Goal: Task Accomplishment & Management: Manage account settings

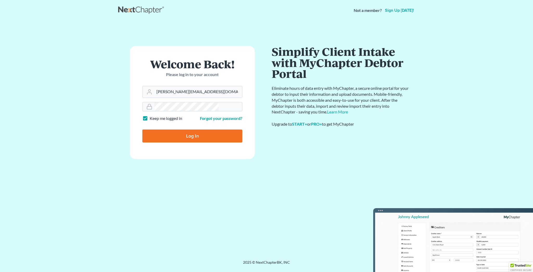
type input "[PERSON_NAME][EMAIL_ADDRESS][DOMAIN_NAME]"
click at [192, 130] on input "Log In" at bounding box center [192, 136] width 100 height 13
type input "Thinking..."
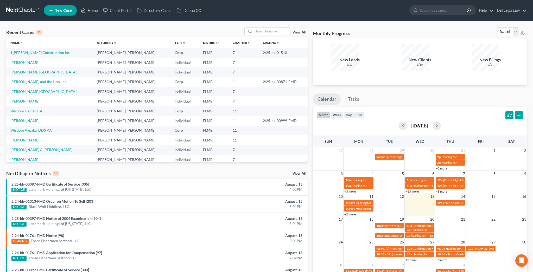
click at [18, 70] on link "[PERSON_NAME][GEOGRAPHIC_DATA]" at bounding box center [43, 72] width 66 height 4
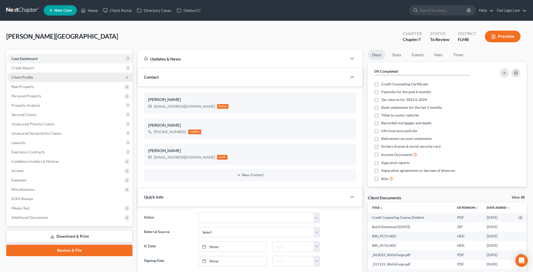
click at [17, 75] on span "Client Profile" at bounding box center [22, 77] width 22 height 4
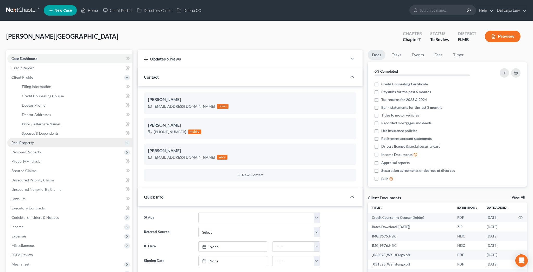
click at [21, 141] on span "Real Property" at bounding box center [22, 143] width 22 height 4
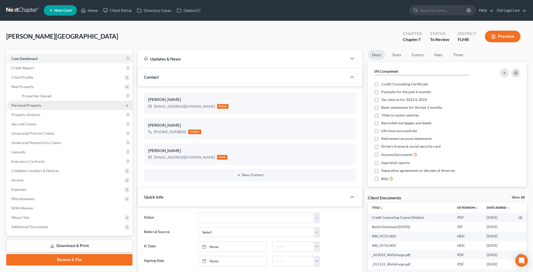
click at [22, 103] on span "Personal Property" at bounding box center [26, 105] width 30 height 4
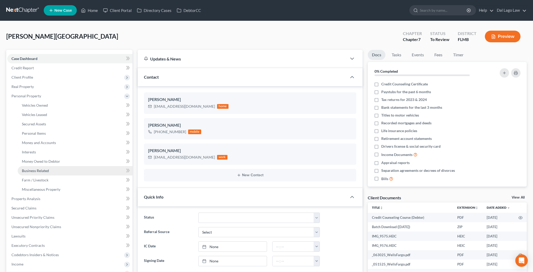
click at [23, 169] on span "Business Related" at bounding box center [35, 171] width 27 height 4
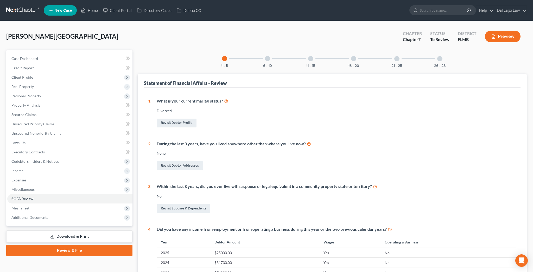
click at [437, 56] on div at bounding box center [439, 58] width 5 height 5
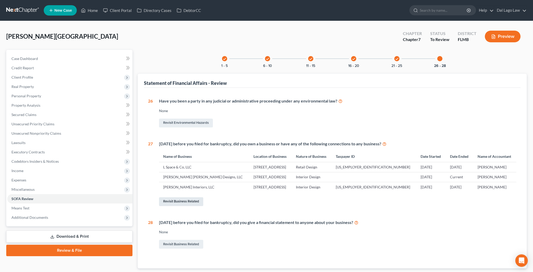
click at [159, 198] on link "Revisit Business Related" at bounding box center [181, 202] width 44 height 9
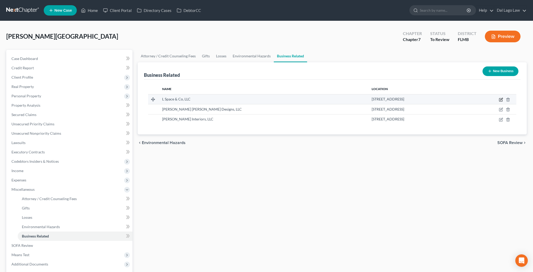
click at [503, 98] on icon "button" at bounding box center [500, 100] width 4 height 4
select select "member"
select select "9"
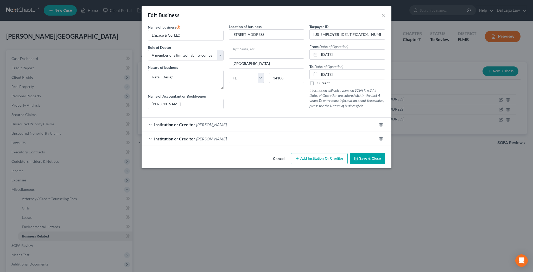
click at [352, 10] on div "Edit Business ×" at bounding box center [266, 15] width 250 height 18
click at [381, 12] on button "×" at bounding box center [383, 15] width 4 height 6
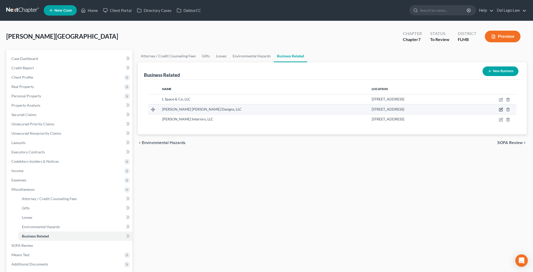
click at [503, 108] on icon "button" at bounding box center [500, 110] width 4 height 4
select select "member"
select select "9"
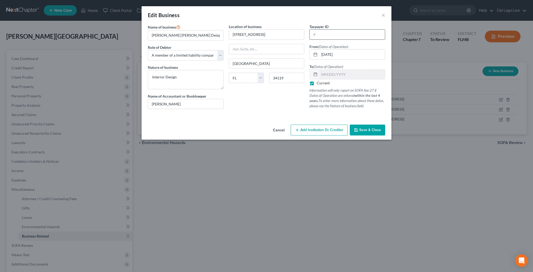
click at [312, 30] on input "text" at bounding box center [346, 35] width 75 height 10
type input "33-2279661"
click at [349, 125] on button "Save & Close" at bounding box center [366, 130] width 35 height 11
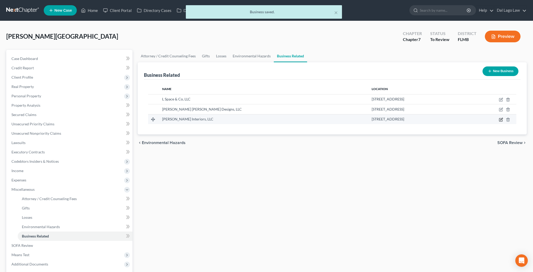
click at [503, 118] on icon "button" at bounding box center [500, 120] width 4 height 4
select select "member"
select select "9"
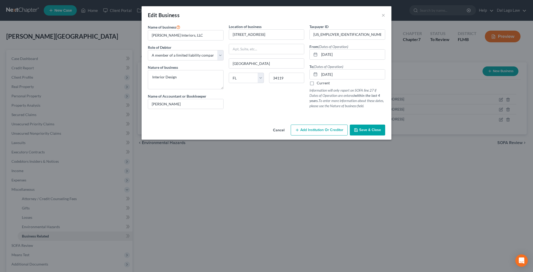
click at [352, 10] on div "Edit Business ×" at bounding box center [266, 15] width 250 height 18
click at [381, 12] on button "×" at bounding box center [383, 15] width 4 height 6
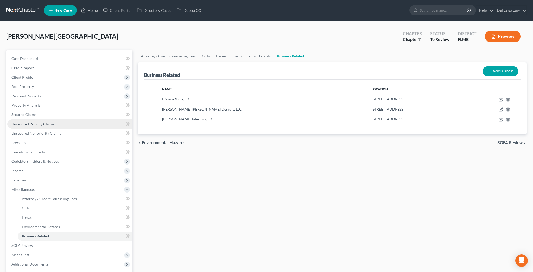
click at [21, 122] on span "Unsecured Priority Claims" at bounding box center [32, 124] width 43 height 4
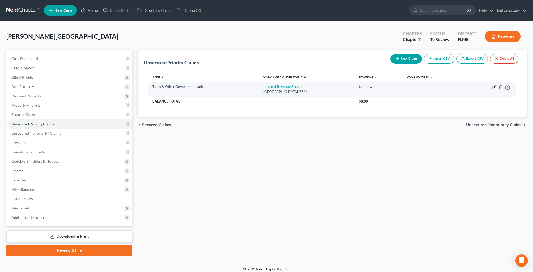
click at [496, 85] on icon "button" at bounding box center [494, 87] width 4 height 4
select select "0"
select select "39"
select select "0"
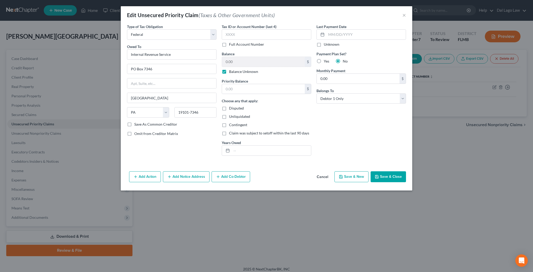
click at [233, 69] on label "Balance Unknown" at bounding box center [243, 71] width 29 height 5
click at [233, 69] on input "Balance Unknown" at bounding box center [232, 70] width 3 height 3
checkbox input "false"
click at [244, 57] on input "0.00" at bounding box center [263, 62] width 83 height 10
type input "217,853"
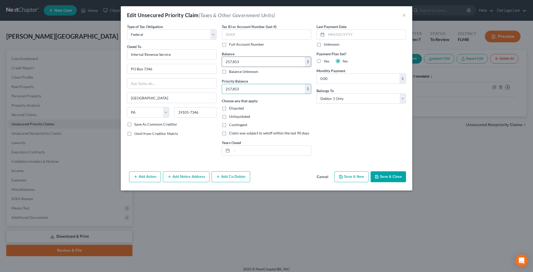
type input "217,853"
click at [252, 146] on input "text" at bounding box center [270, 151] width 79 height 10
drag, startPoint x: 259, startPoint y: 112, endPoint x: 232, endPoint y: 114, distance: 26.6
click at [232, 146] on input "2024" at bounding box center [270, 151] width 79 height 10
type input "2020, 2021"
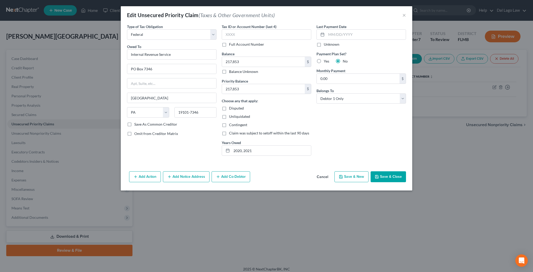
click at [370, 172] on button "Save & Close" at bounding box center [387, 177] width 35 height 11
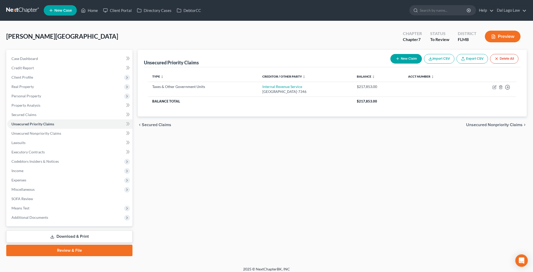
click at [421, 54] on button "New Claim" at bounding box center [405, 59] width 31 height 10
select select "0"
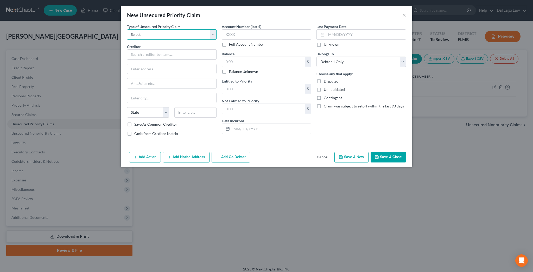
select select "0"
click option "Taxes & Other Government Units" at bounding box center [0, 0] width 0 height 0
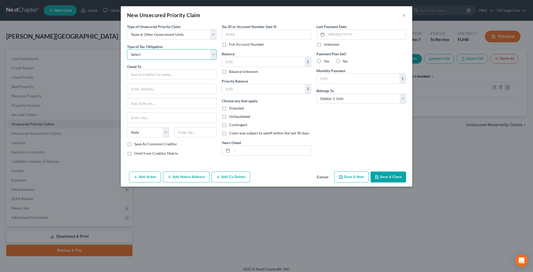
select select "0"
click option "Federal" at bounding box center [0, 0] width 0 height 0
click at [176, 69] on input "text" at bounding box center [171, 74] width 89 height 10
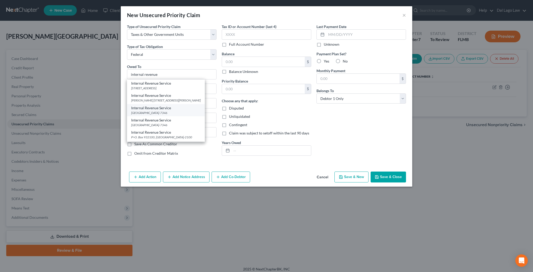
click at [179, 106] on div "Internal Revenue Service" at bounding box center [165, 108] width 69 height 5
type input "Internal Revenue Service"
type input "PO Box 7346"
type input "Philadelphia"
select select "39"
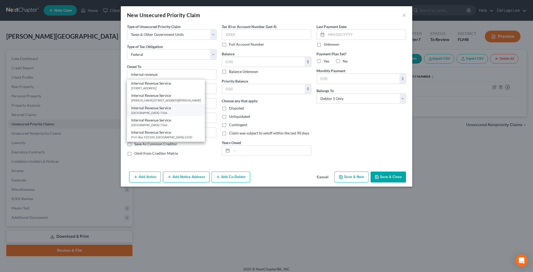
type input "19101-7346"
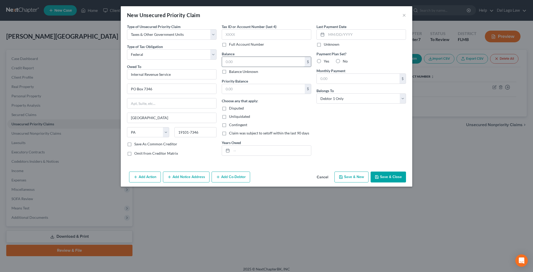
click at [247, 57] on input "text" at bounding box center [263, 62] width 83 height 10
type input "54,003"
click at [316, 94] on select "Select Debtor 1 Only Debtor 2 Only Debtor 1 And Debtor 2 Only At Least One Of T…" at bounding box center [360, 99] width 89 height 10
select select "3"
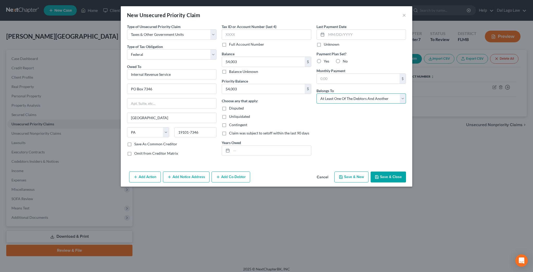
click option "At Least One Of The Debtors And Another" at bounding box center [0, 0] width 0 height 0
click at [246, 172] on button "Add Co-Debtor" at bounding box center [230, 177] width 38 height 11
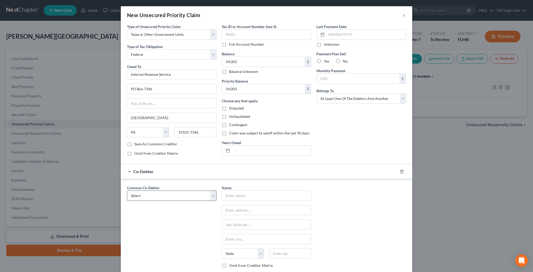
click at [249, 191] on input "text" at bounding box center [266, 196] width 89 height 10
type input "Trust"
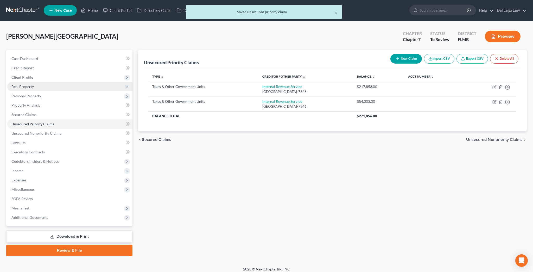
click at [24, 85] on span "Real Property" at bounding box center [22, 87] width 22 height 4
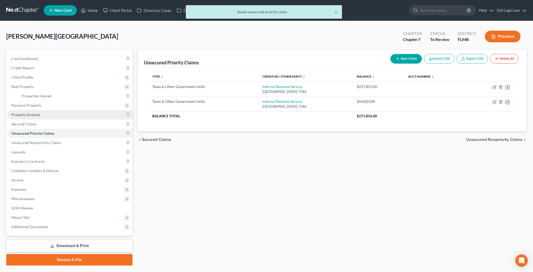
click at [22, 113] on span "Property Analysis" at bounding box center [25, 115] width 29 height 4
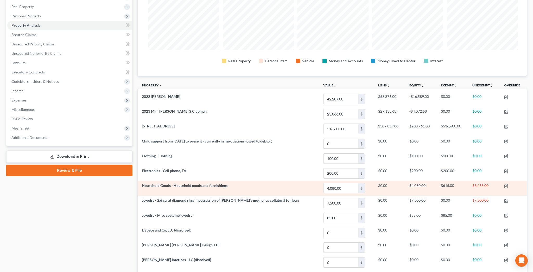
scroll to position [60, 0]
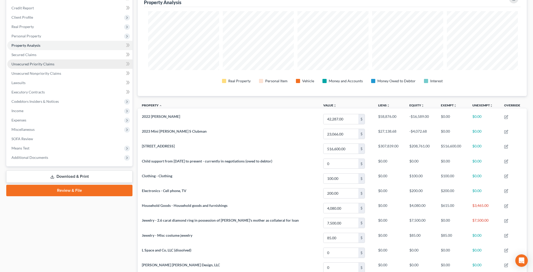
click at [33, 62] on span "Unsecured Priority Claims" at bounding box center [32, 64] width 43 height 4
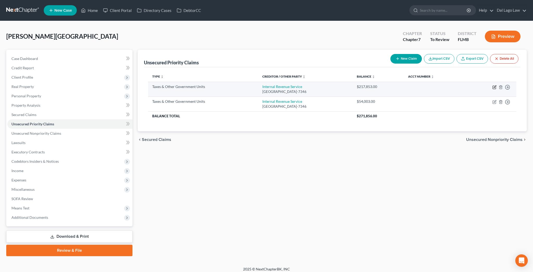
click at [496, 85] on icon "button" at bounding box center [494, 87] width 4 height 4
select select "0"
select select "39"
select select "0"
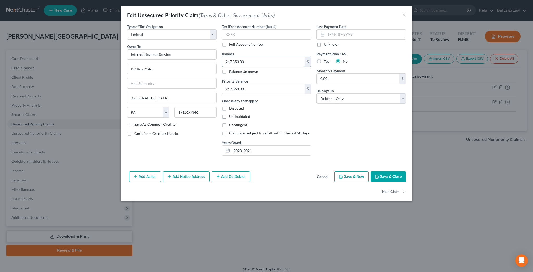
click at [263, 57] on input "217,853.00" at bounding box center [263, 62] width 83 height 10
type input "180,628"
click at [370, 172] on button "Save & Close" at bounding box center [387, 177] width 35 height 11
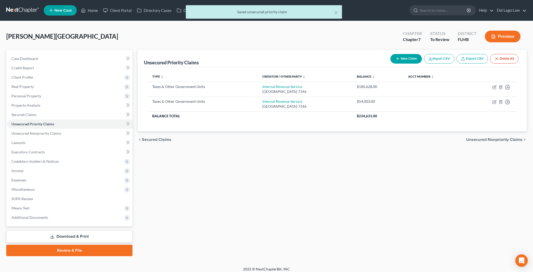
click at [421, 54] on button "New Claim" at bounding box center [405, 59] width 31 height 10
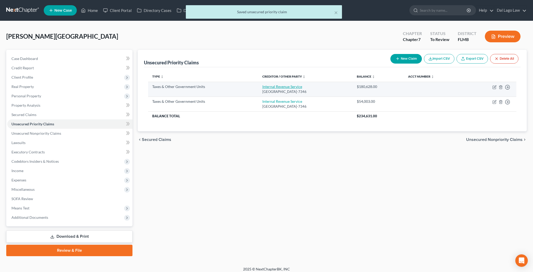
select select "0"
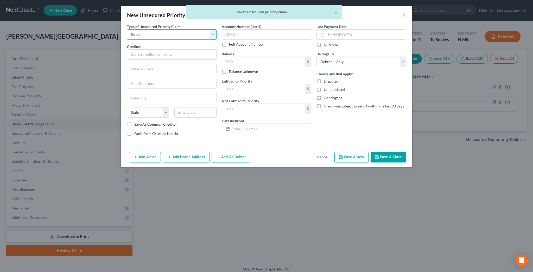
select select "0"
click option "Taxes & Other Government Units" at bounding box center [0, 0] width 0 height 0
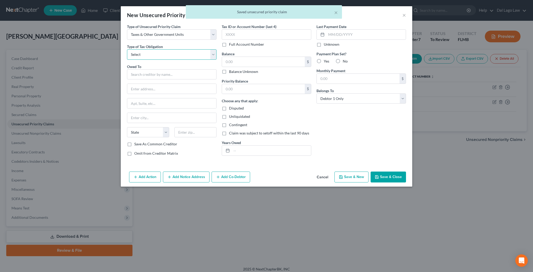
click at [127, 49] on select "Select Federal City State Franchise Tax Board Other" at bounding box center [171, 54] width 89 height 10
select select "0"
click option "Federal" at bounding box center [0, 0] width 0 height 0
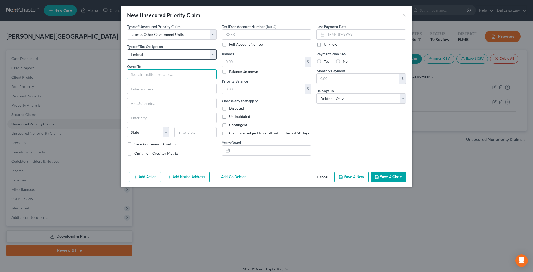
click at [181, 69] on input "text" at bounding box center [171, 74] width 89 height 10
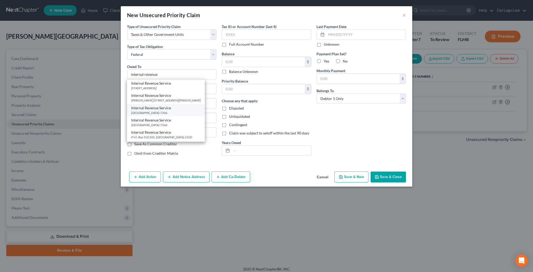
click at [183, 111] on div "PO Box 7346, Philadelphia, PA 19101-7346" at bounding box center [165, 113] width 69 height 4
type input "Internal Revenue Service"
type input "PO Box 7346"
type input "Philadelphia"
select select "39"
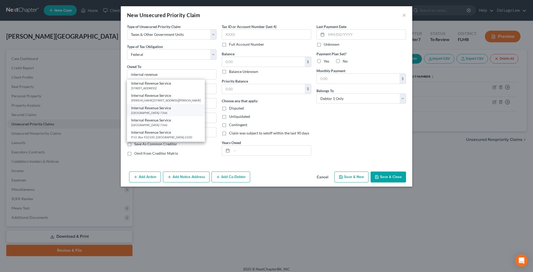
type input "19101-7346"
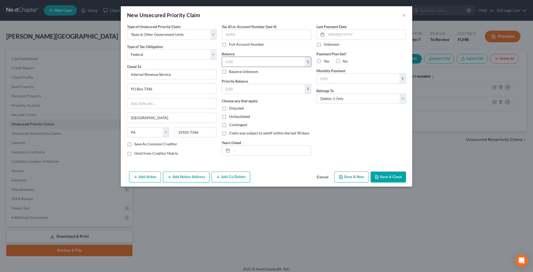
click at [247, 57] on input "text" at bounding box center [263, 62] width 83 height 10
click at [312, 172] on button "Cancel" at bounding box center [322, 177] width 20 height 10
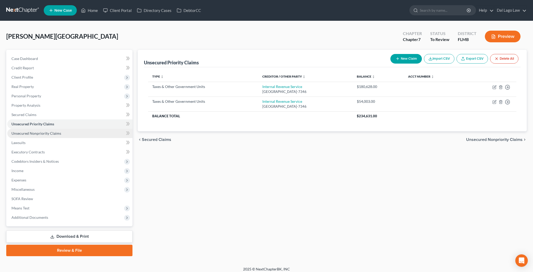
click at [23, 131] on span "Unsecured Nonpriority Claims" at bounding box center [36, 133] width 50 height 4
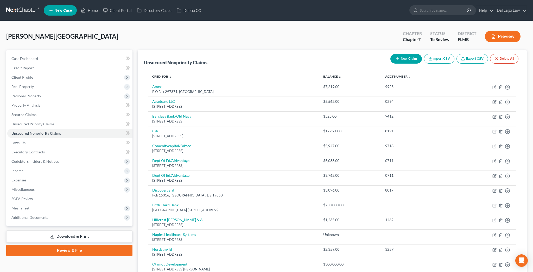
click at [399, 57] on icon "button" at bounding box center [397, 59] width 4 height 4
select select "0"
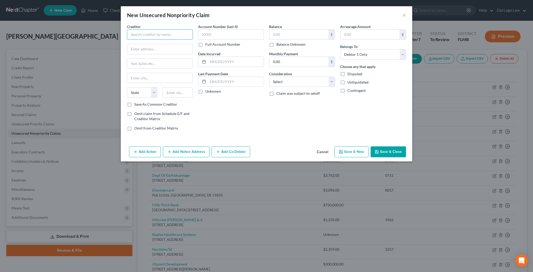
click at [187, 29] on input "text" at bounding box center [160, 34] width 66 height 10
type input "In The Black Consulting"
click at [282, 30] on input "text" at bounding box center [298, 35] width 59 height 10
type input "18,230"
click at [294, 77] on select "Select Cable / Satellite Services Collection Agency Credit Card Debt Debt Couns…" at bounding box center [302, 82] width 66 height 10
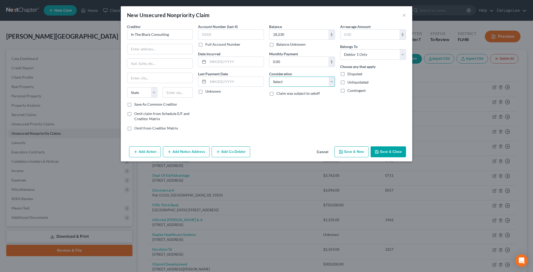
select select "18"
click option "Suppliers And Vendors" at bounding box center [0, 0] width 0 height 0
click at [340, 49] on select "Select Debtor 1 Only Debtor 2 Only Debtor 1 And Debtor 2 Only At Least One Of T…" at bounding box center [373, 54] width 66 height 10
select select "3"
click option "At Least One Of The Debtors And Another" at bounding box center [0, 0] width 0 height 0
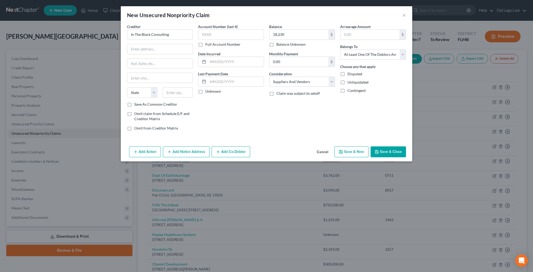
click at [241, 147] on button "Add Co-Debtor" at bounding box center [230, 152] width 38 height 11
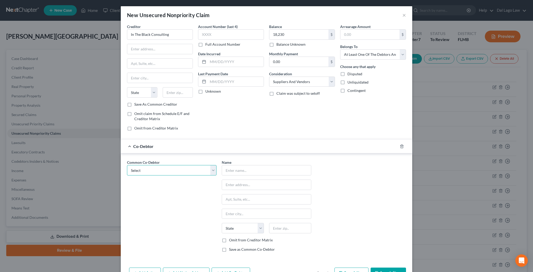
click at [127, 165] on select "Select Lissa Beth Galbraith Interiors, LLC Matt Lipman" at bounding box center [171, 170] width 89 height 10
select select "0"
click option "Lissa Beth Galbraith Interiors, LLC" at bounding box center [0, 0] width 0 height 0
type input "Lissa Beth Galbraith Interiors, LLC"
type input "7340 Rockefeller Drive"
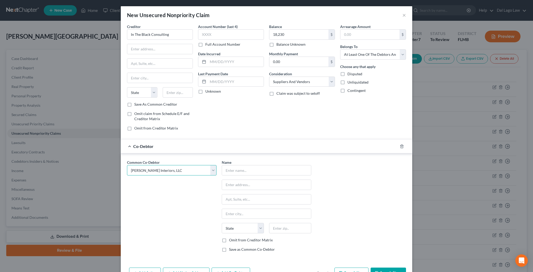
type input "Naples"
select select "9"
type input "34119"
click at [235, 238] on label "Omit from Creditor Matrix" at bounding box center [251, 240] width 44 height 5
click at [234, 238] on input "Omit from Creditor Matrix" at bounding box center [232, 239] width 3 height 3
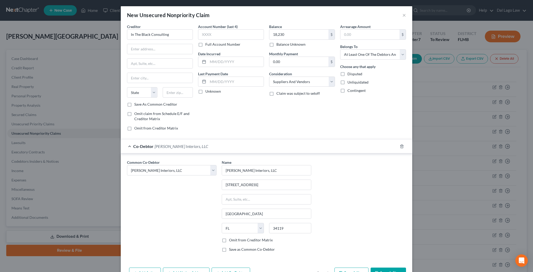
checkbox input "true"
click at [370, 268] on button "Save & Close" at bounding box center [387, 273] width 35 height 11
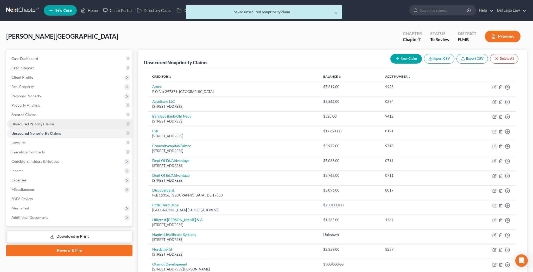
click at [30, 122] on span "Unsecured Priority Claims" at bounding box center [32, 124] width 43 height 4
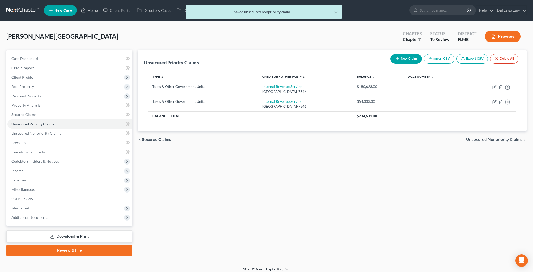
click at [421, 54] on button "New Claim" at bounding box center [405, 59] width 31 height 10
select select "0"
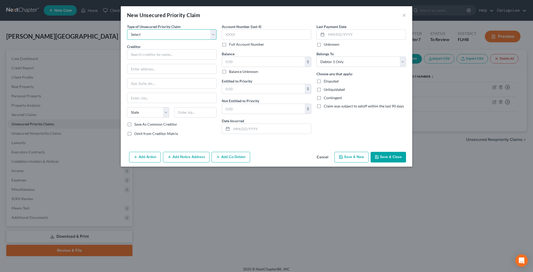
click at [127, 29] on select "Select Taxes & Other Government Units Domestic Support Obligations Extensions o…" at bounding box center [171, 34] width 89 height 10
select select "0"
click option "Taxes & Other Government Units" at bounding box center [0, 0] width 0 height 0
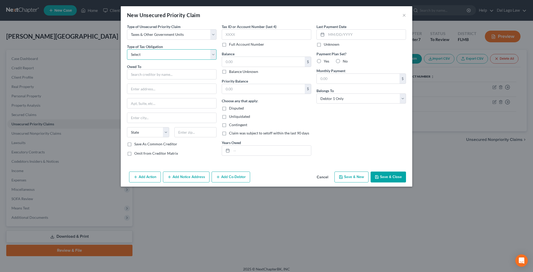
select select "0"
click option "Federal" at bounding box center [0, 0] width 0 height 0
click at [198, 69] on input "text" at bounding box center [171, 74] width 89 height 10
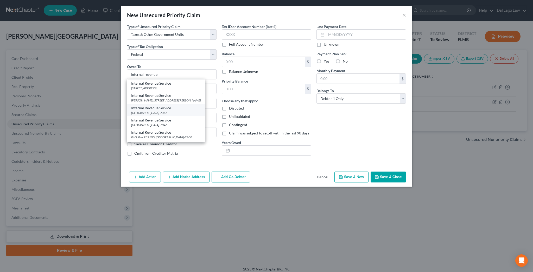
click at [183, 111] on div "PO Box 7346, Philadelphia, PA 19101-7346" at bounding box center [165, 113] width 69 height 4
type input "Internal Revenue Service"
type input "PO Box 7346"
type input "Philadelphia"
select select "39"
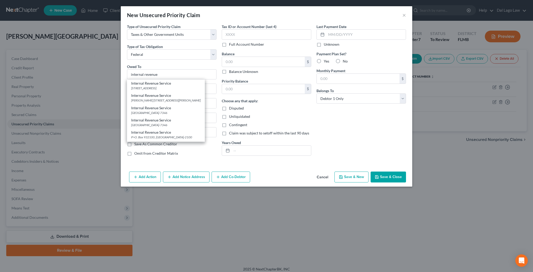
type input "19101-7346"
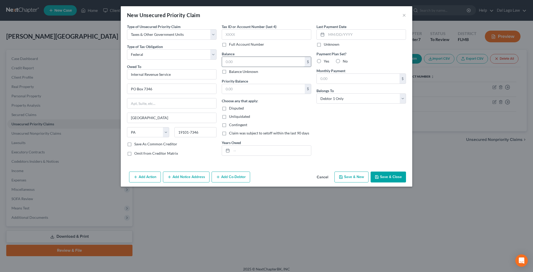
click at [252, 57] on input "text" at bounding box center [263, 62] width 83 height 10
type input "109,510"
click at [342, 59] on label "No" at bounding box center [344, 61] width 5 height 5
click at [345, 59] on input "No" at bounding box center [346, 60] width 3 height 3
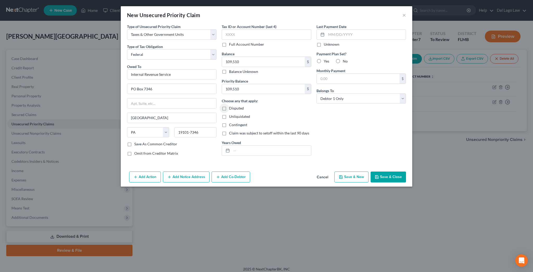
radio input "true"
click at [255, 146] on input "text" at bounding box center [270, 151] width 79 height 10
type input "2022, 2023"
click at [316, 94] on select "Select Debtor 1 Only Debtor 2 Only Debtor 1 And Debtor 2 Only At Least One Of T…" at bounding box center [360, 99] width 89 height 10
select select "3"
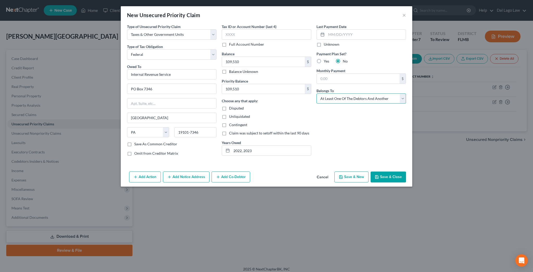
click option "At Least One Of The Debtors And Another" at bounding box center [0, 0] width 0 height 0
click at [250, 172] on button "Add Co-Debtor" at bounding box center [230, 177] width 38 height 11
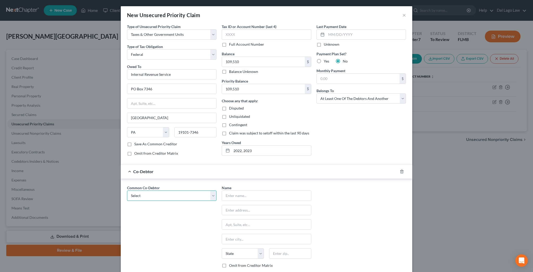
click at [127, 191] on select "Select Lissa Beth Galbraith Interiors, LLC Matt Lipman" at bounding box center [171, 196] width 89 height 10
select select "0"
click option "Lissa Beth Galbraith Interiors, LLC" at bounding box center [0, 0] width 0 height 0
type input "Lissa Beth Galbraith Interiors, LLC"
type input "7340 Rockefeller Drive"
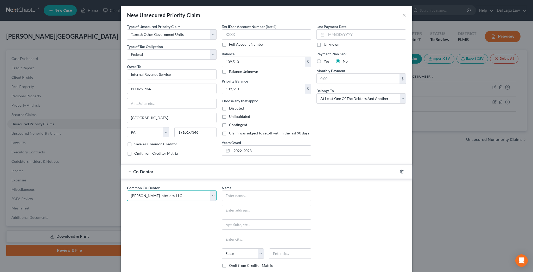
type input "Naples"
select select "9"
type input "34119"
click at [235, 263] on label "Omit from Creditor Matrix" at bounding box center [251, 265] width 44 height 5
click at [234, 263] on input "Omit from Creditor Matrix" at bounding box center [232, 264] width 3 height 3
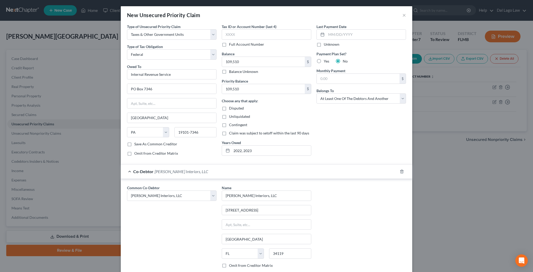
checkbox input "true"
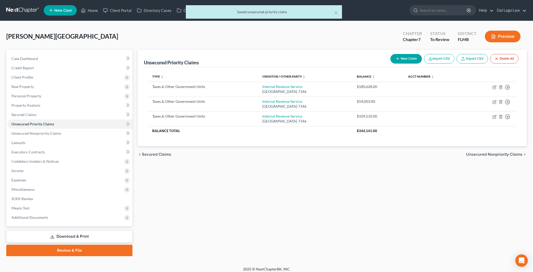
click at [421, 54] on button "New Claim" at bounding box center [405, 59] width 31 height 10
select select "0"
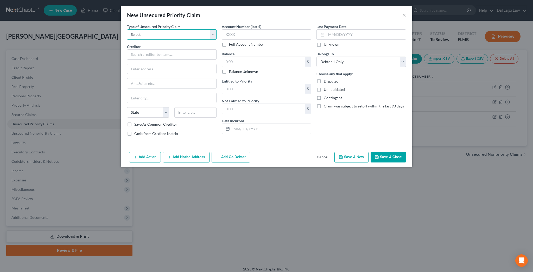
select select "0"
click option "Taxes & Other Government Units" at bounding box center [0, 0] width 0 height 0
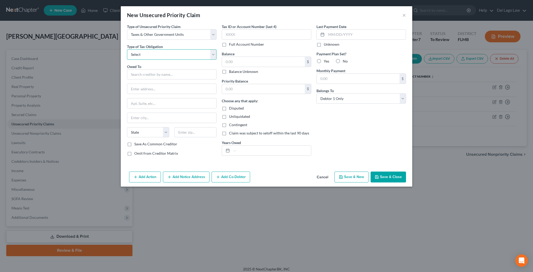
click at [127, 49] on select "Select Federal City State Franchise Tax Board Other" at bounding box center [171, 54] width 89 height 10
select select "0"
click option "Federal" at bounding box center [0, 0] width 0 height 0
click at [173, 69] on input "text" at bounding box center [171, 74] width 89 height 10
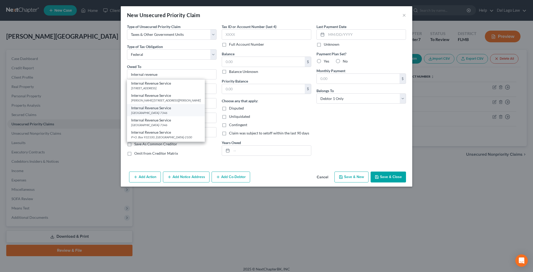
click at [179, 111] on div "PO Box 7346, Philadelphia, PA 19101-7346" at bounding box center [165, 113] width 69 height 4
type input "Internal Revenue Service"
type input "PO Box 7346"
type input "Philadelphia"
select select "39"
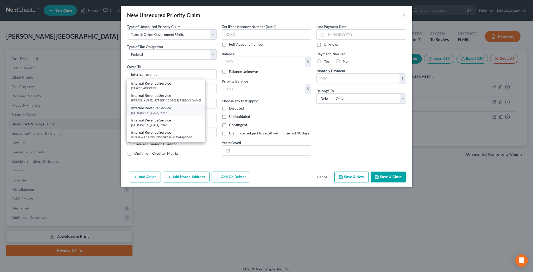
type input "19101-7346"
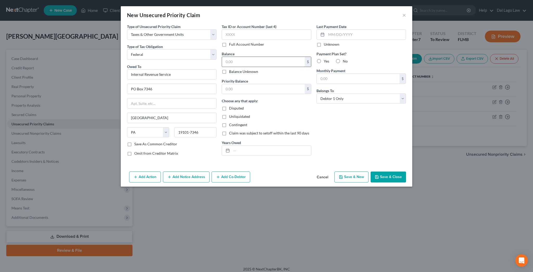
click at [245, 57] on input "text" at bounding box center [263, 62] width 83 height 10
click at [235, 69] on label "Balance Unknown" at bounding box center [243, 71] width 29 height 5
click at [234, 69] on input "Balance Unknown" at bounding box center [232, 70] width 3 height 3
checkbox input "true"
type input "0.00"
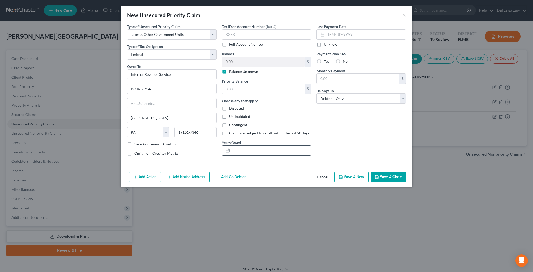
click at [248, 146] on input "text" at bounding box center [270, 151] width 79 height 10
type input "2023"
select select "3"
click option "At Least One Of The Debtors And Another" at bounding box center [0, 0] width 0 height 0
click at [242, 172] on button "Add Co-Debtor" at bounding box center [230, 177] width 38 height 11
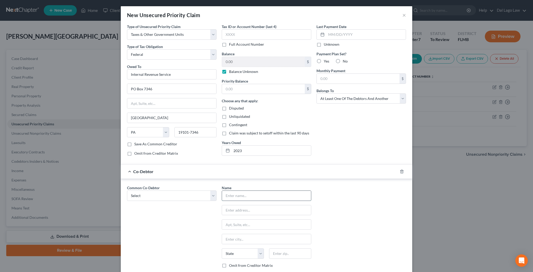
click at [253, 191] on input "text" at bounding box center [266, 196] width 89 height 10
type input "L Space & Co, LLC"
click at [248, 206] on input "text" at bounding box center [266, 211] width 89 height 10
type input "2248 Trace Center Way"
type input "34109"
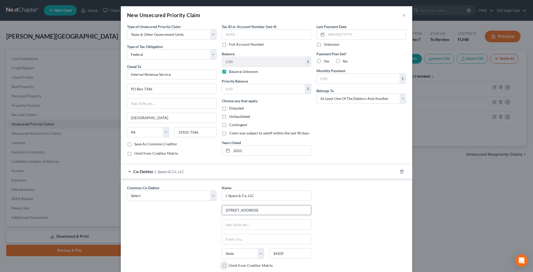
type input "Naples"
select select "9"
click at [235, 263] on label "Omit from Creditor Matrix" at bounding box center [251, 265] width 44 height 5
click at [234, 263] on input "Omit from Creditor Matrix" at bounding box center [232, 264] width 3 height 3
checkbox input "true"
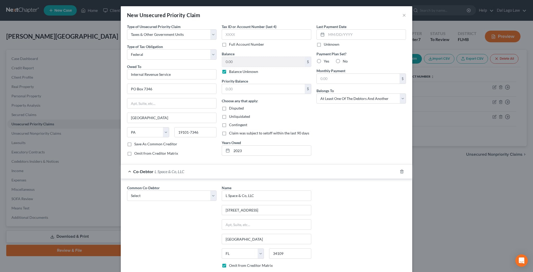
click at [236, 272] on label "Save as Common Co-Debtor" at bounding box center [252, 275] width 46 height 5
click at [234, 272] on input "Save as Common Co-Debtor" at bounding box center [232, 274] width 3 height 3
checkbox input "true"
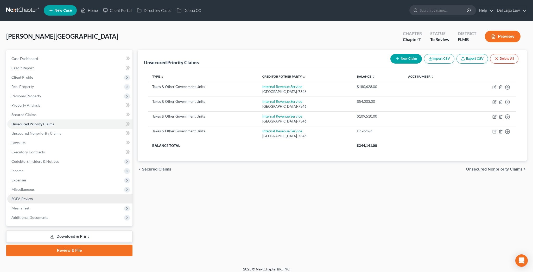
click at [14, 197] on span "SOFA Review" at bounding box center [22, 199] width 22 height 4
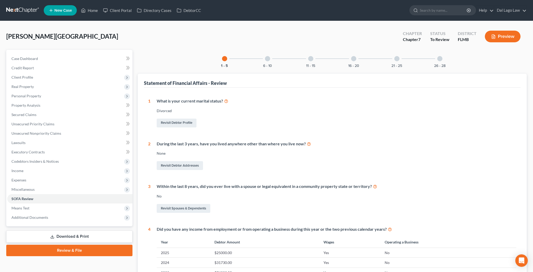
click at [431, 50] on div "26 - 28" at bounding box center [440, 59] width 18 height 18
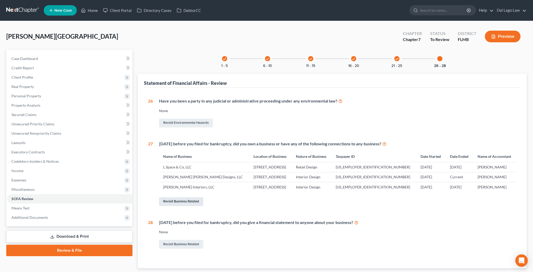
click at [170, 198] on link "Revisit Business Related" at bounding box center [181, 202] width 44 height 9
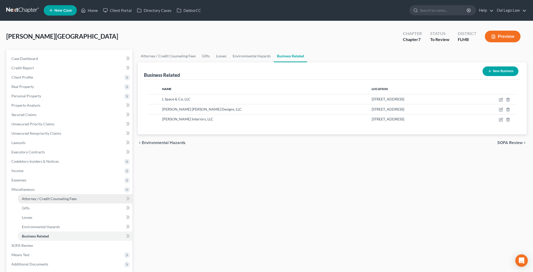
click at [25, 194] on link "Attorney / Credit Counseling Fees" at bounding box center [75, 198] width 115 height 9
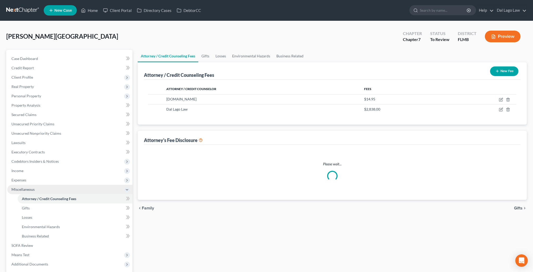
select select "3"
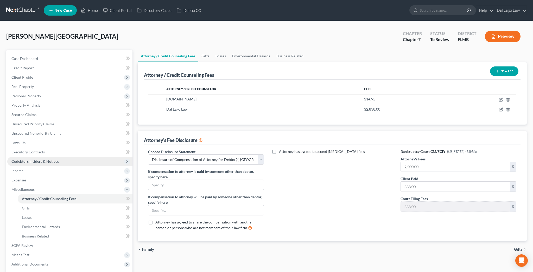
click at [22, 159] on span "Codebtors Insiders & Notices" at bounding box center [34, 161] width 47 height 4
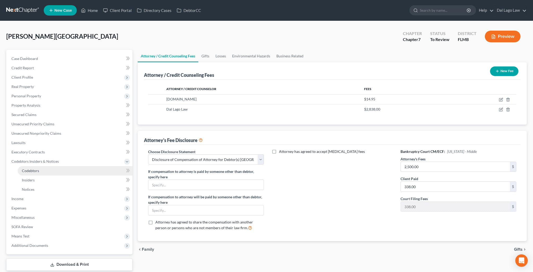
click at [28, 166] on link "Codebtors" at bounding box center [75, 170] width 115 height 9
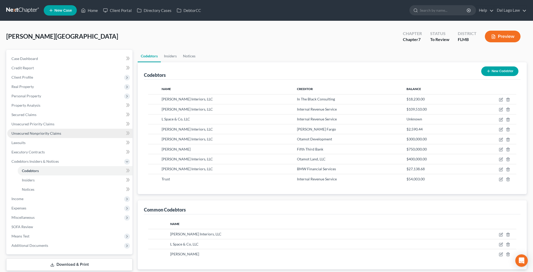
click at [38, 131] on span "Unsecured Nonpriority Claims" at bounding box center [36, 133] width 50 height 4
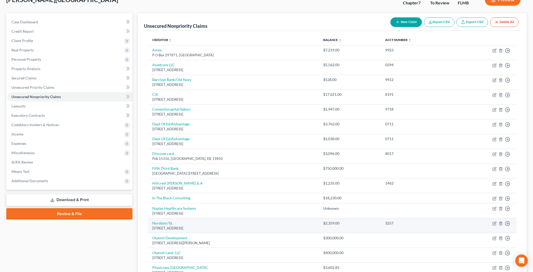
scroll to position [40, 0]
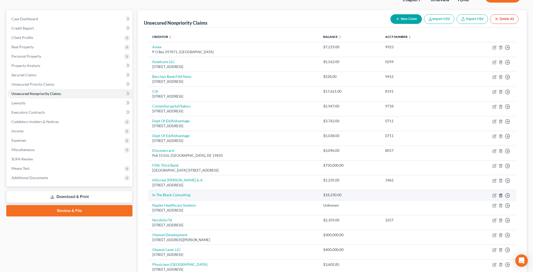
click at [501, 194] on icon "button" at bounding box center [500, 195] width 2 height 3
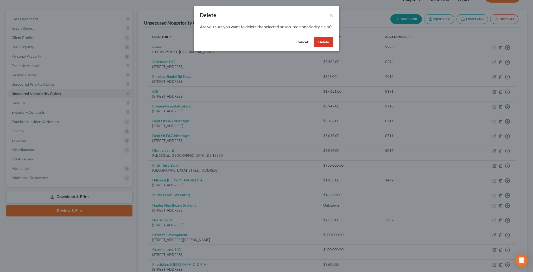
click at [314, 37] on button "Delete" at bounding box center [323, 42] width 19 height 10
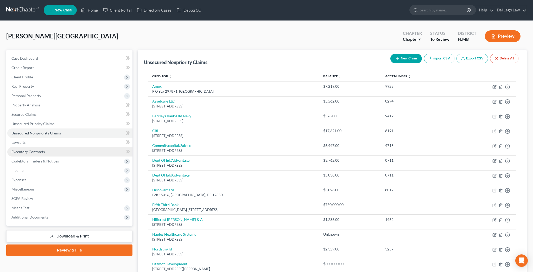
scroll to position [0, 0]
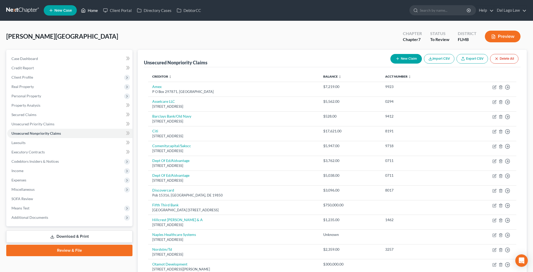
click at [79, 8] on link "Home" at bounding box center [89, 10] width 22 height 9
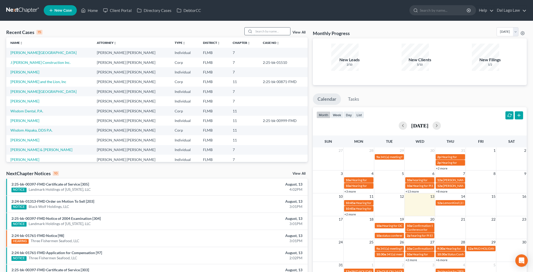
click at [288, 28] on input "search" at bounding box center [272, 32] width 36 height 8
type input "kase"
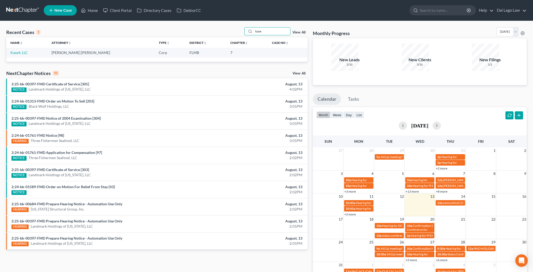
click at [12, 48] on td "Kase4, LLC" at bounding box center [26, 53] width 41 height 10
click at [11, 50] on link "Kase4, LLC" at bounding box center [18, 52] width 17 height 4
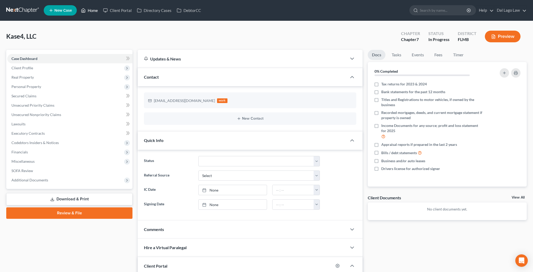
click at [84, 6] on link "Home" at bounding box center [89, 10] width 22 height 9
click at [78, 9] on link "Home" at bounding box center [89, 10] width 22 height 9
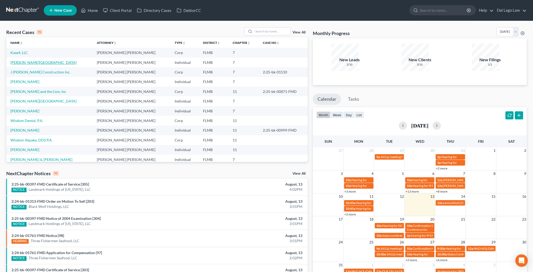
click at [20, 60] on link "Galbraith, Lissa" at bounding box center [43, 62] width 66 height 4
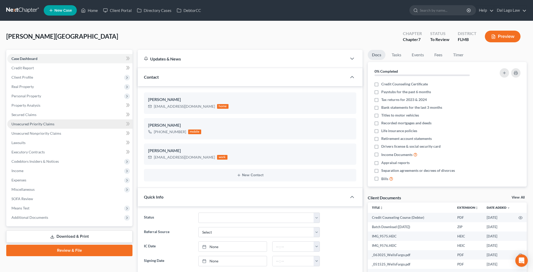
click at [25, 122] on span "Unsecured Priority Claims" at bounding box center [32, 124] width 43 height 4
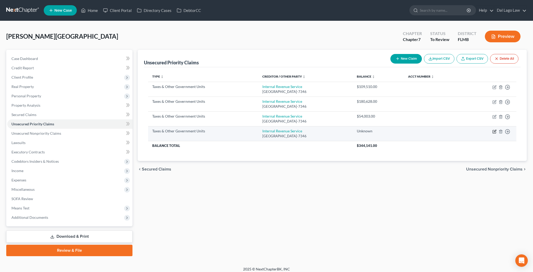
click at [496, 130] on icon "button" at bounding box center [494, 132] width 4 height 4
select select "0"
select select "39"
select select "3"
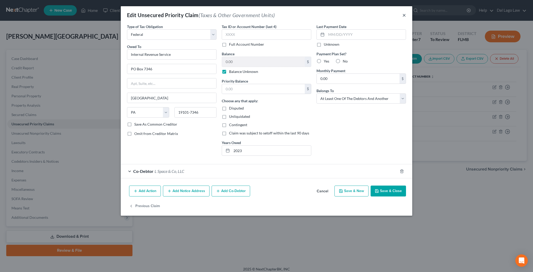
click at [402, 12] on button "×" at bounding box center [404, 15] width 4 height 6
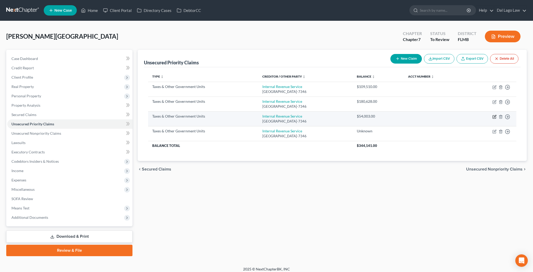
click at [496, 115] on icon "button" at bounding box center [494, 117] width 4 height 4
select select "0"
select select "39"
select select "3"
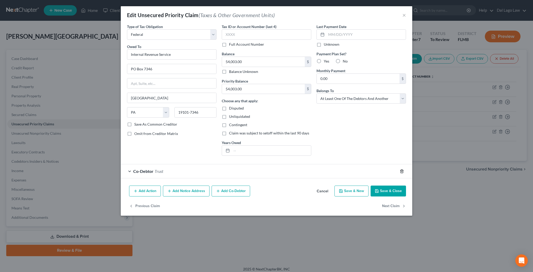
click at [400, 170] on icon "button" at bounding box center [401, 171] width 2 height 3
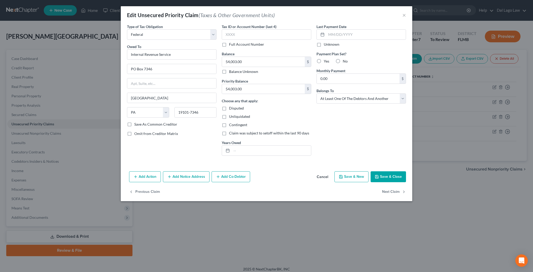
click at [249, 172] on button "Add Co-Debtor" at bounding box center [230, 177] width 38 height 11
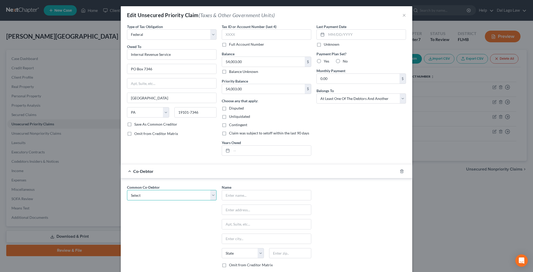
select select "0"
click option "Lissa Beth Galbraith Interiors, LLC" at bounding box center [0, 0] width 0 height 0
type input "Lissa Beth Galbraith Interiors, LLC"
type input "7340 Rockefeller Drive"
type input "Naples"
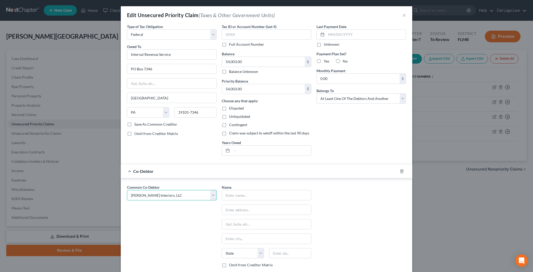
select select "9"
type input "34119"
click at [235, 263] on label "Omit from Creditor Matrix" at bounding box center [251, 265] width 44 height 5
click at [234, 263] on input "Omit from Creditor Matrix" at bounding box center [232, 264] width 3 height 3
checkbox input "true"
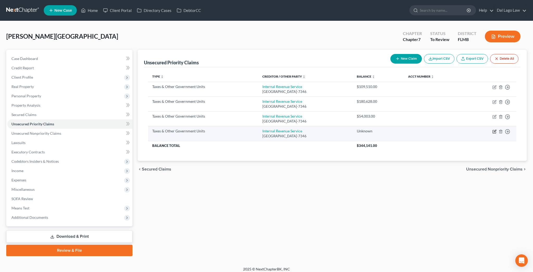
click at [496, 130] on icon "button" at bounding box center [494, 131] width 2 height 2
select select "0"
select select "39"
select select "3"
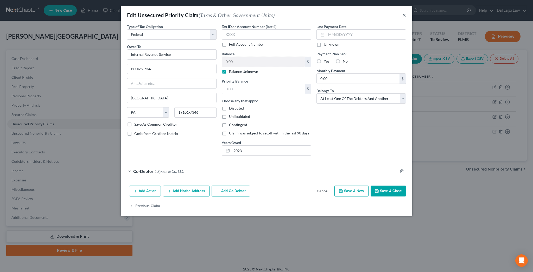
click at [402, 12] on button "×" at bounding box center [404, 15] width 4 height 6
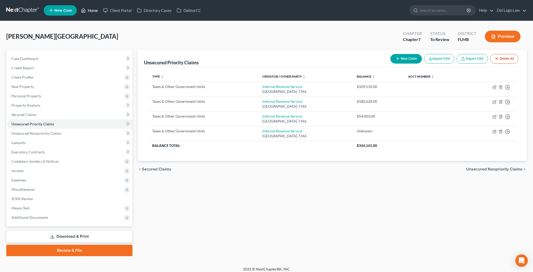
click at [80, 7] on link "Home" at bounding box center [89, 10] width 22 height 9
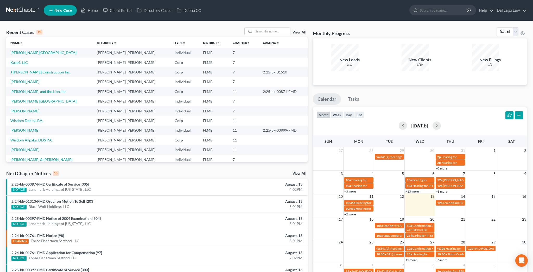
click at [12, 60] on link "Kase4, LLC" at bounding box center [18, 62] width 17 height 4
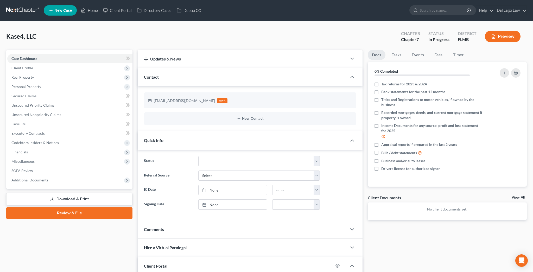
click at [78, 9] on link "Home" at bounding box center [89, 10] width 22 height 9
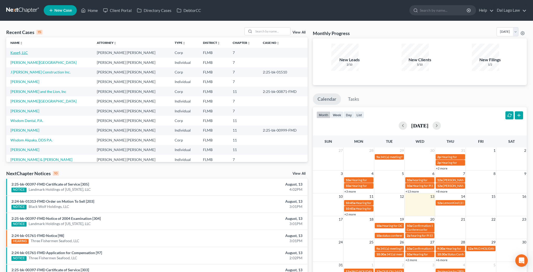
click at [10, 50] on link "Kase4, LLC" at bounding box center [18, 52] width 17 height 4
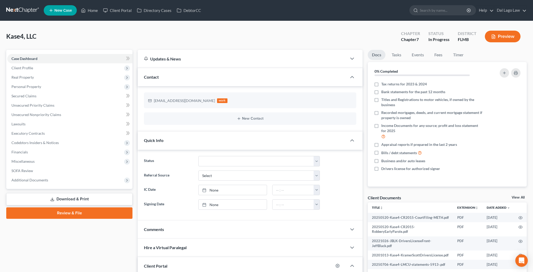
click at [523, 196] on link "View All" at bounding box center [517, 198] width 13 height 4
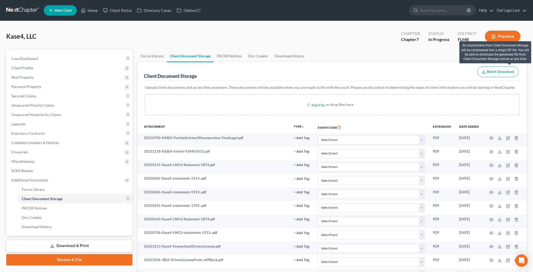
click at [502, 70] on span "Batch Download" at bounding box center [499, 72] width 27 height 4
click at [79, 9] on link "Home" at bounding box center [89, 10] width 22 height 9
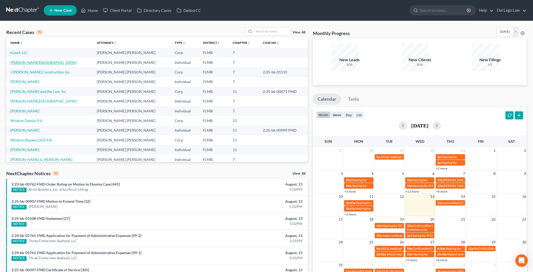
click at [12, 60] on link "Galbraith, Lissa" at bounding box center [43, 62] width 66 height 4
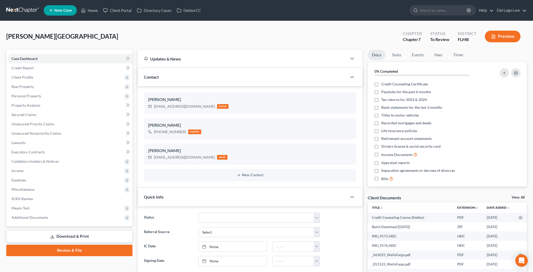
click at [71, 231] on link "Download & Print" at bounding box center [69, 237] width 126 height 12
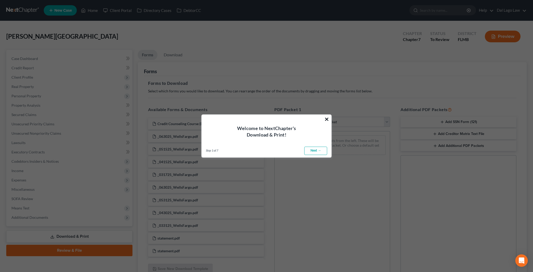
click at [326, 122] on button "×" at bounding box center [326, 119] width 5 height 8
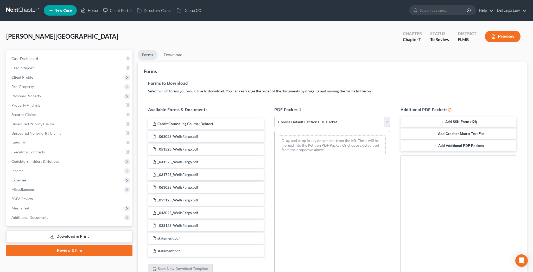
select select "0"
click option "Complete Bankruptcy Petition (all forms and schedules)" at bounding box center [0, 0] width 0 height 0
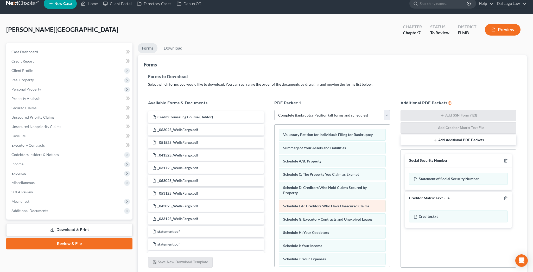
scroll to position [61, 0]
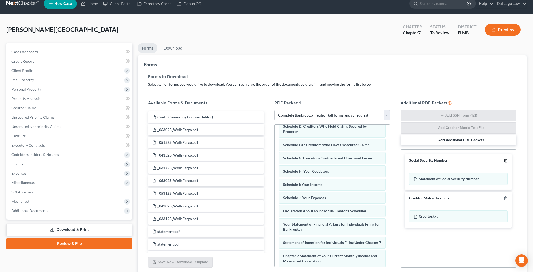
click at [506, 159] on icon "button" at bounding box center [505, 160] width 2 height 3
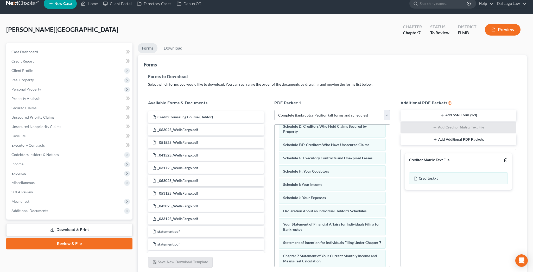
click at [507, 158] on icon "button" at bounding box center [505, 160] width 4 height 4
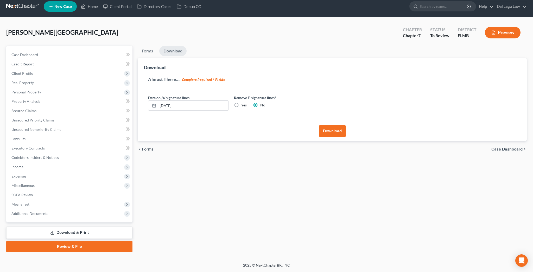
scroll to position [0, 0]
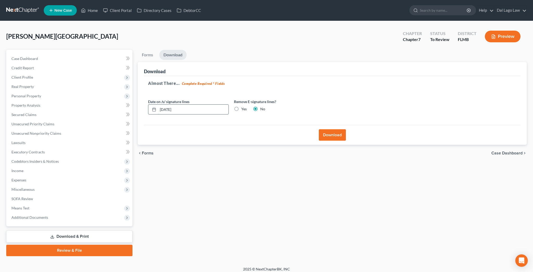
drag, startPoint x: 177, startPoint y: 86, endPoint x: 115, endPoint y: 88, distance: 62.7
click at [158, 105] on input "08/13/2025" at bounding box center [193, 110] width 70 height 10
drag, startPoint x: 210, startPoint y: 85, endPoint x: 228, endPoint y: 86, distance: 17.9
click at [241, 107] on label "Yes" at bounding box center [243, 109] width 5 height 5
click at [243, 107] on input "Yes" at bounding box center [244, 108] width 3 height 3
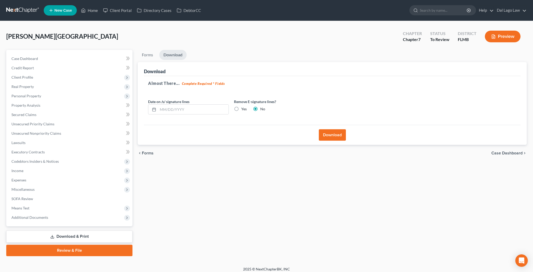
radio input "true"
radio input "false"
click at [334, 129] on button "Download" at bounding box center [332, 134] width 27 height 11
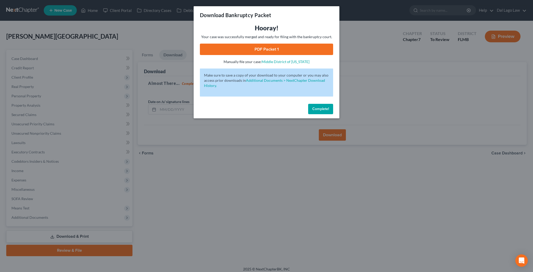
click at [264, 33] on div "Hooray! Your case was successfully merged and ready for filing with the bankrup…" at bounding box center [266, 44] width 133 height 41
click at [264, 44] on link "PDF Packet 1" at bounding box center [266, 49] width 133 height 11
click at [308, 104] on button "Complete!" at bounding box center [320, 109] width 25 height 10
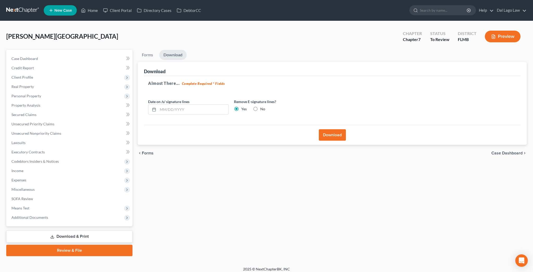
click at [508, 151] on span "Case Dashboard" at bounding box center [506, 153] width 31 height 4
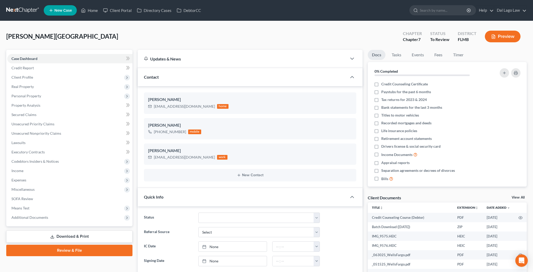
click at [72, 231] on link "Download & Print" at bounding box center [69, 237] width 126 height 12
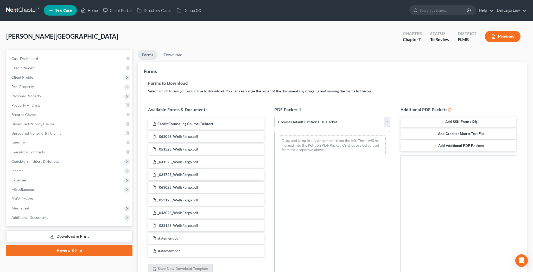
select select "3"
click option "Signature Pages Only" at bounding box center [0, 0] width 0 height 0
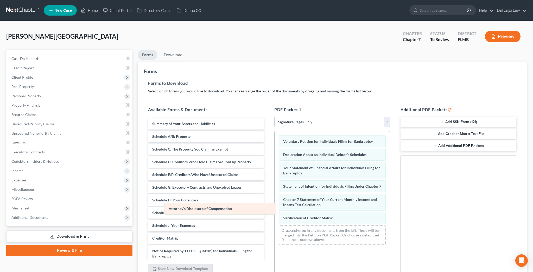
drag, startPoint x: 308, startPoint y: 172, endPoint x: 196, endPoint y: 209, distance: 118.2
click at [274, 209] on div "Attorney's Disclosure of Compensation Voluntary Petition for Individuals Filing…" at bounding box center [331, 191] width 115 height 118
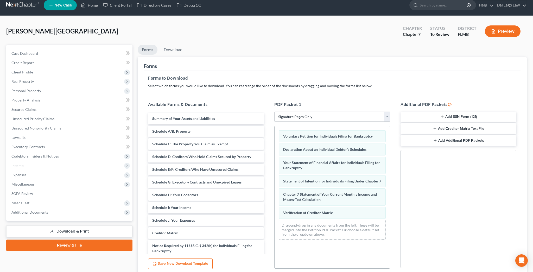
scroll to position [7, 0]
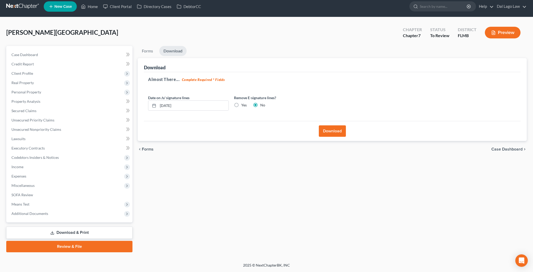
scroll to position [0, 0]
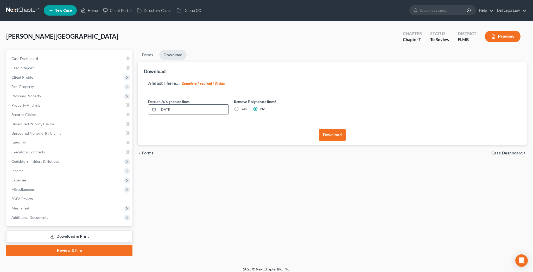
drag, startPoint x: 180, startPoint y: 87, endPoint x: 126, endPoint y: 94, distance: 54.5
click at [158, 105] on input "08/13/2025" at bounding box center [193, 110] width 70 height 10
drag, startPoint x: 211, startPoint y: 84, endPoint x: 290, endPoint y: 94, distance: 79.9
click at [241, 107] on label "Yes" at bounding box center [243, 109] width 5 height 5
click at [243, 107] on input "Yes" at bounding box center [244, 108] width 3 height 3
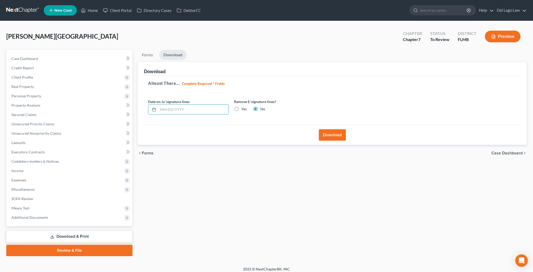
radio input "true"
radio input "false"
click at [331, 129] on button "Download" at bounding box center [332, 134] width 27 height 11
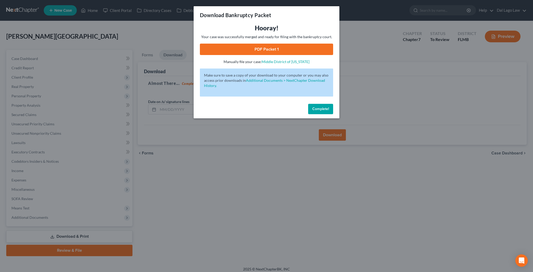
click at [262, 44] on link "PDF Packet 1" at bounding box center [266, 49] width 133 height 11
click at [312, 107] on span "Complete!" at bounding box center [320, 109] width 17 height 4
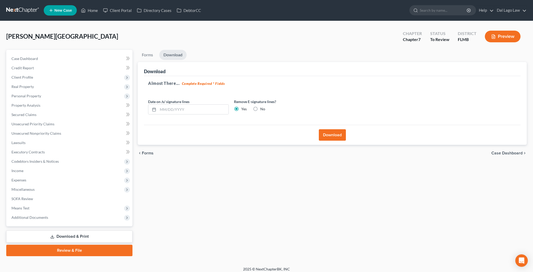
click at [512, 151] on span "Case Dashboard" at bounding box center [506, 153] width 31 height 4
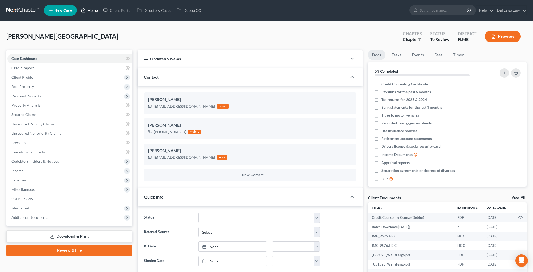
click at [80, 7] on link "Home" at bounding box center [89, 10] width 22 height 9
